Goal: Check status: Check status

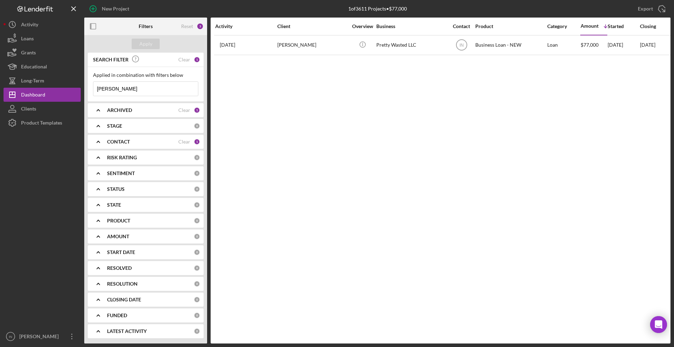
click at [121, 88] on input "[PERSON_NAME]" at bounding box center [145, 89] width 105 height 14
type input "mccar"
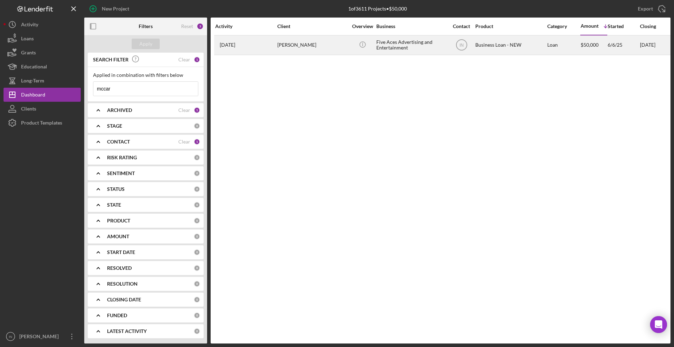
click at [291, 44] on div "[PERSON_NAME]" at bounding box center [312, 45] width 70 height 19
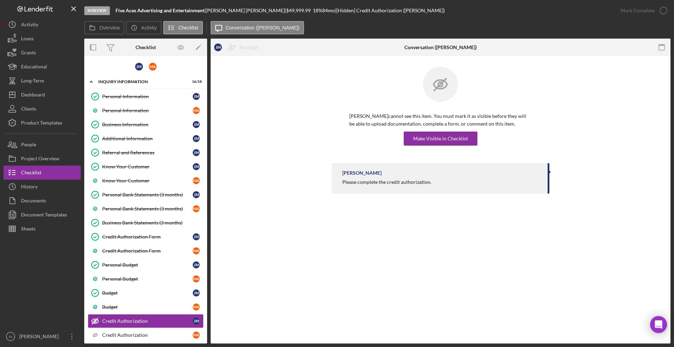
scroll to position [85, 0]
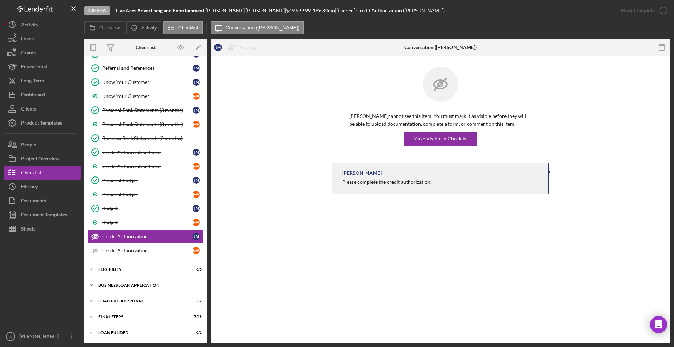
click at [131, 283] on div "BUSINESS LOAN APPLICATION" at bounding box center [148, 285] width 100 height 4
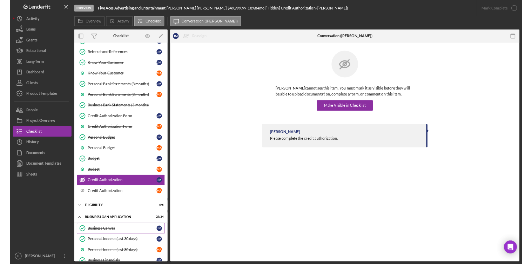
scroll to position [96, 0]
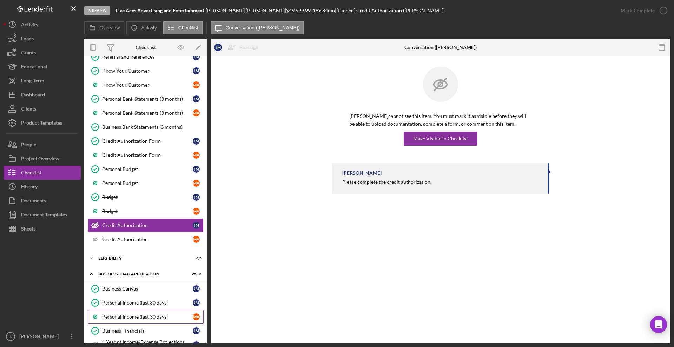
click at [131, 314] on div "Personal Income (last 30 days)" at bounding box center [147, 317] width 91 height 6
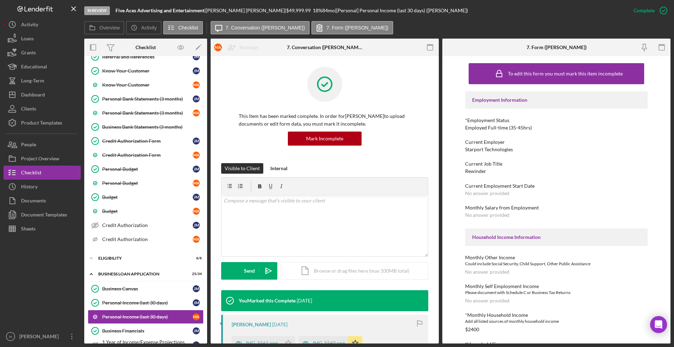
click at [648, 148] on div "To edit this form you must mark this item incomplete Employment Information *Em…" at bounding box center [556, 199] width 228 height 287
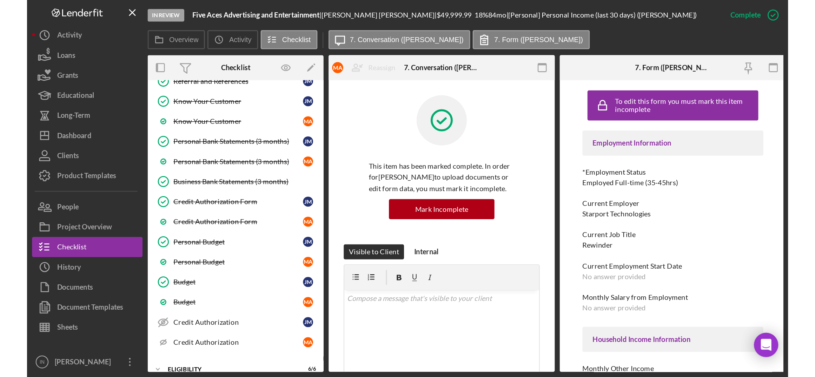
scroll to position [95, 0]
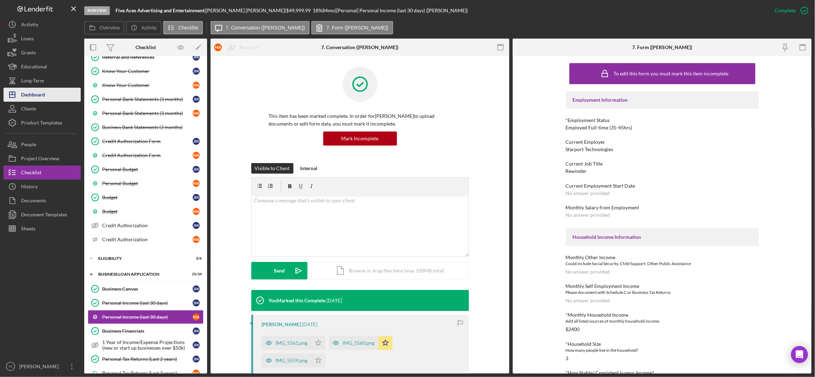
click at [38, 95] on div "Dashboard" at bounding box center [33, 96] width 24 height 16
